Goal: Task Accomplishment & Management: Manage account settings

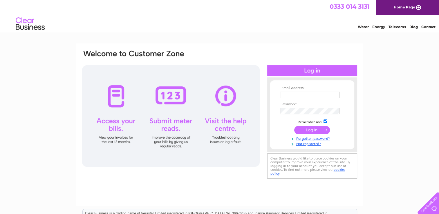
type input "accounts@jjhowe.co.uk"
click at [313, 130] on input "submit" at bounding box center [312, 130] width 36 height 8
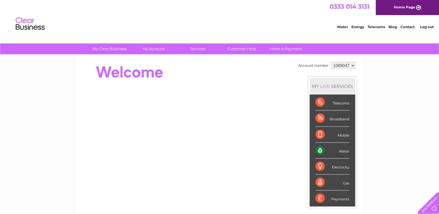
click at [246, 79] on div at bounding box center [187, 72] width 211 height 23
click at [343, 150] on div "Water" at bounding box center [332, 151] width 34 height 16
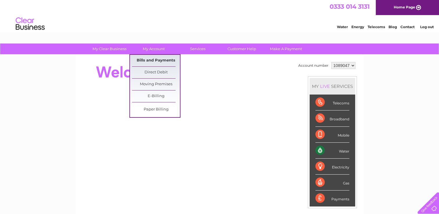
click at [159, 60] on link "Bills and Payments" at bounding box center [156, 61] width 48 height 12
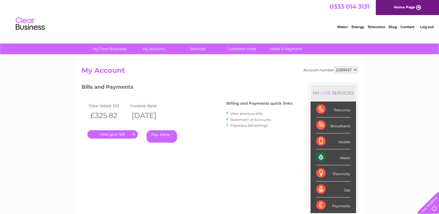
click at [118, 135] on link "." at bounding box center [112, 134] width 50 height 8
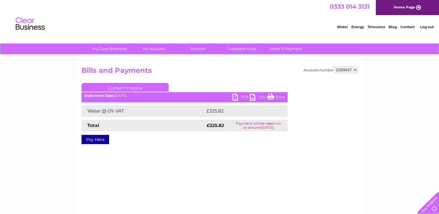
click at [236, 97] on link "PDF" at bounding box center [240, 98] width 17 height 8
click at [432, 28] on link "Log out" at bounding box center [427, 27] width 14 height 4
